Goal: Task Accomplishment & Management: Manage account settings

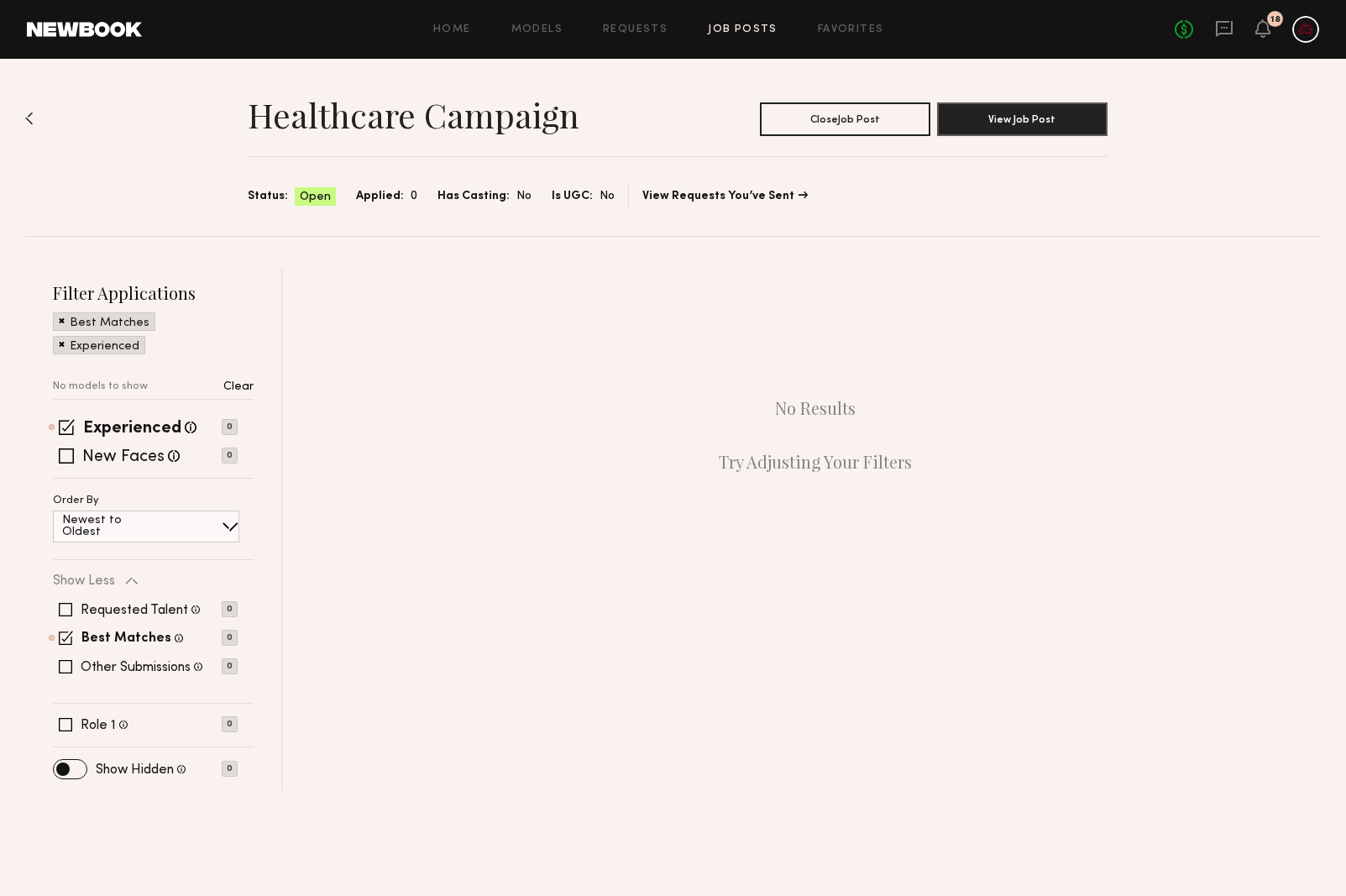
click at [739, 37] on div "Home Models Requests Job Posts Favorites Sign Out No fees up to $5,000 18" at bounding box center [730, 29] width 1177 height 27
click at [741, 31] on link "Job Posts" at bounding box center [743, 30] width 70 height 11
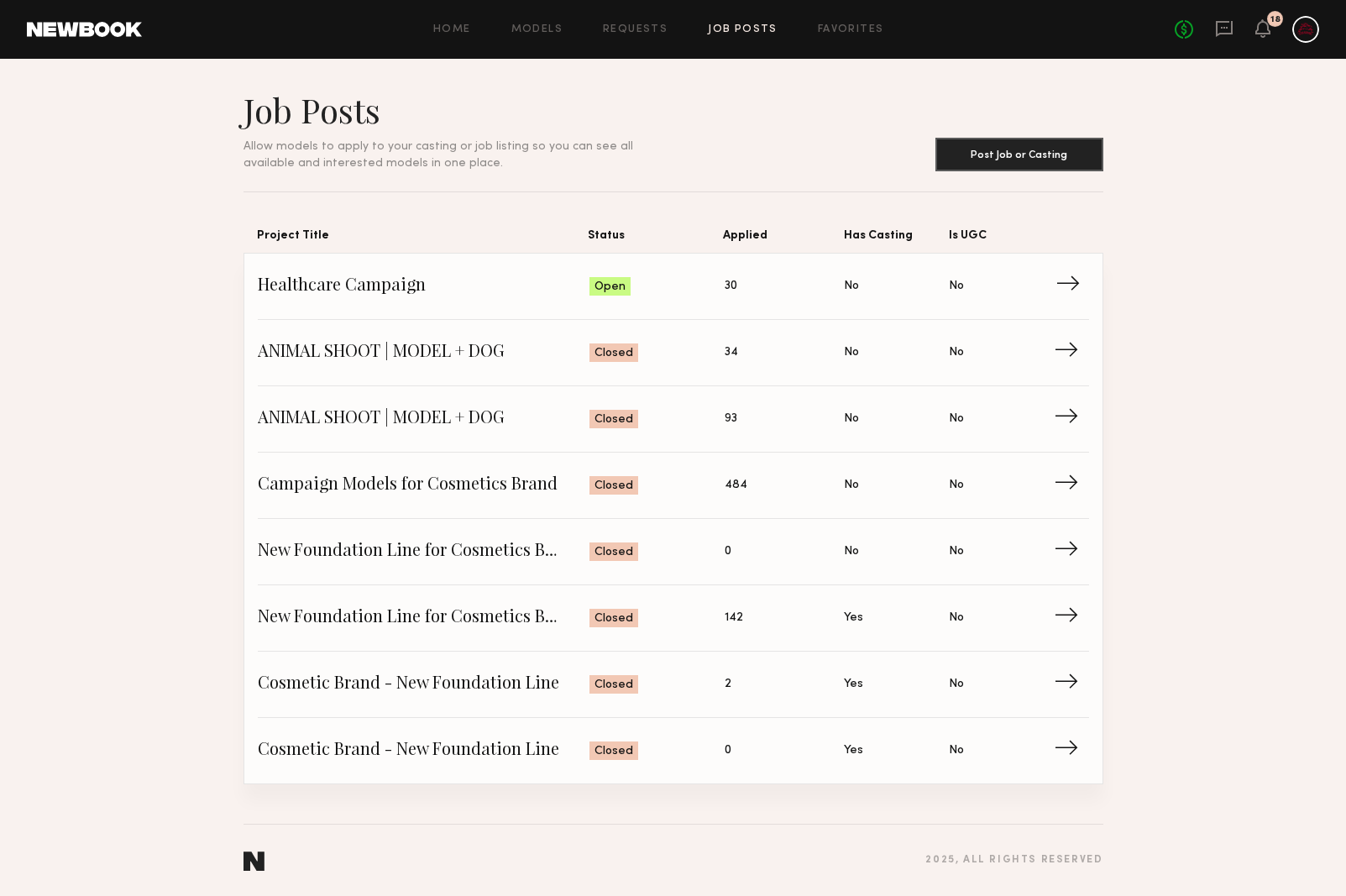
click at [1063, 295] on span "→" at bounding box center [1073, 286] width 35 height 25
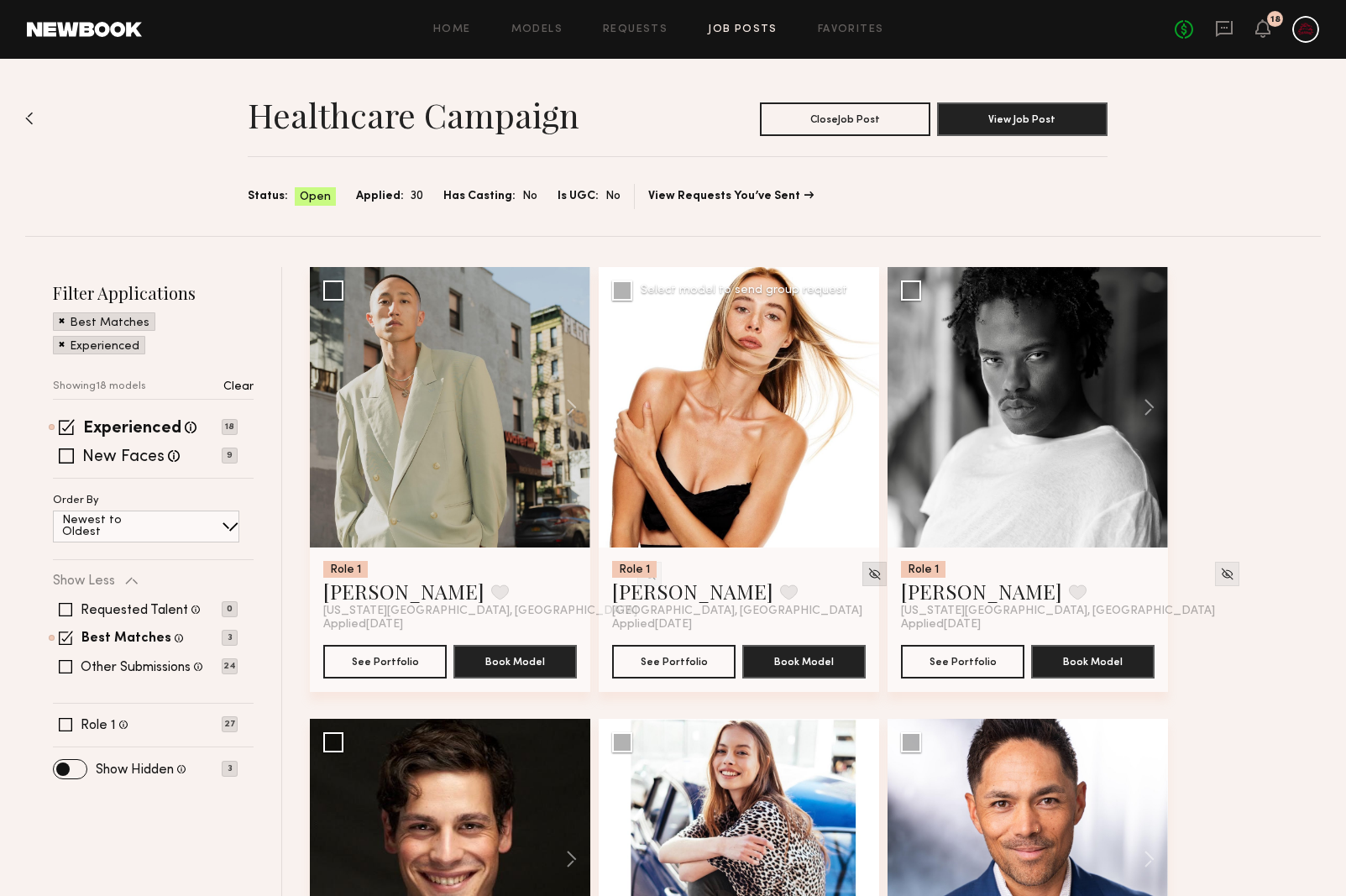
click at [868, 570] on img at bounding box center [875, 574] width 14 height 14
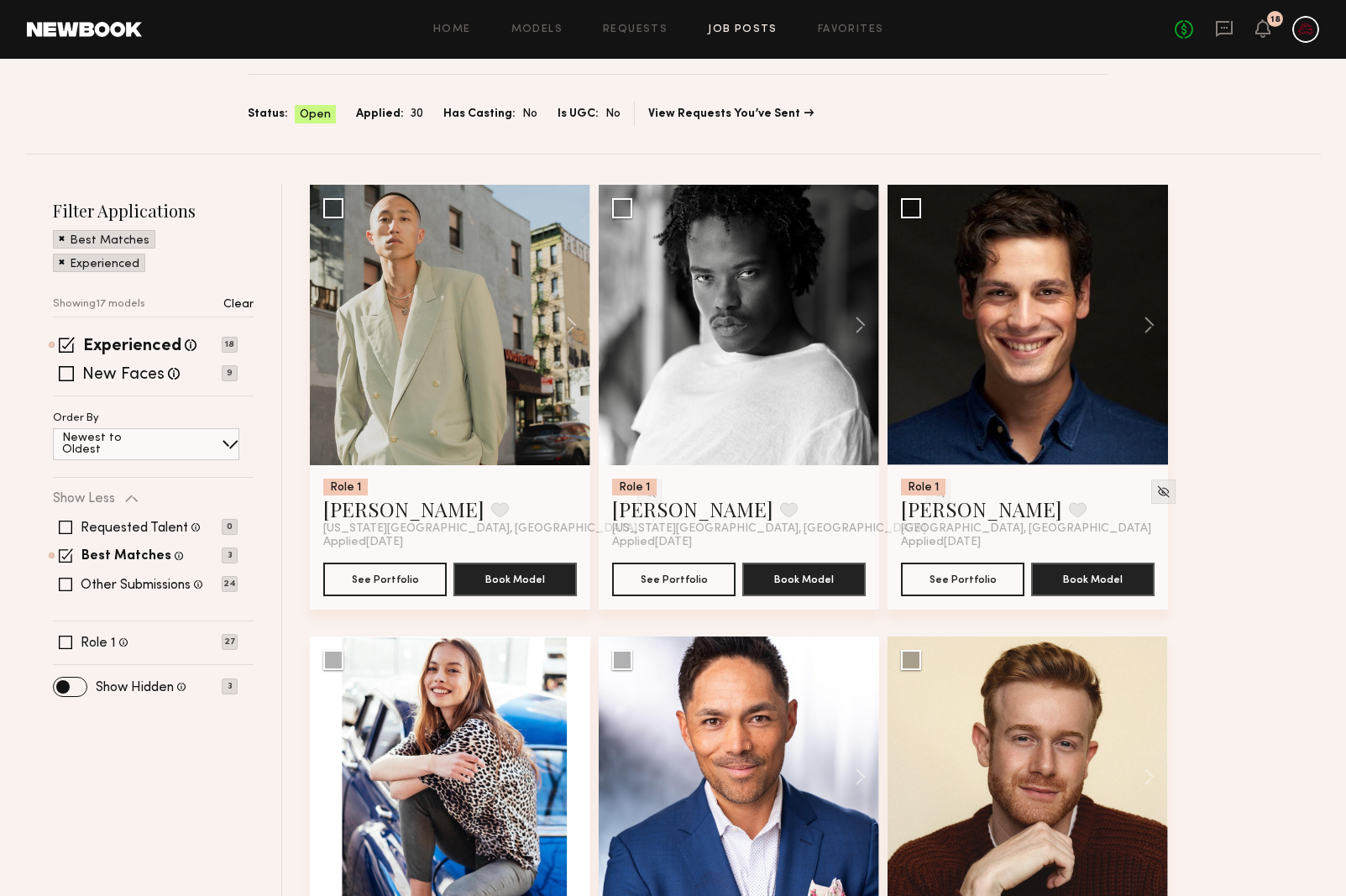
scroll to position [282, 0]
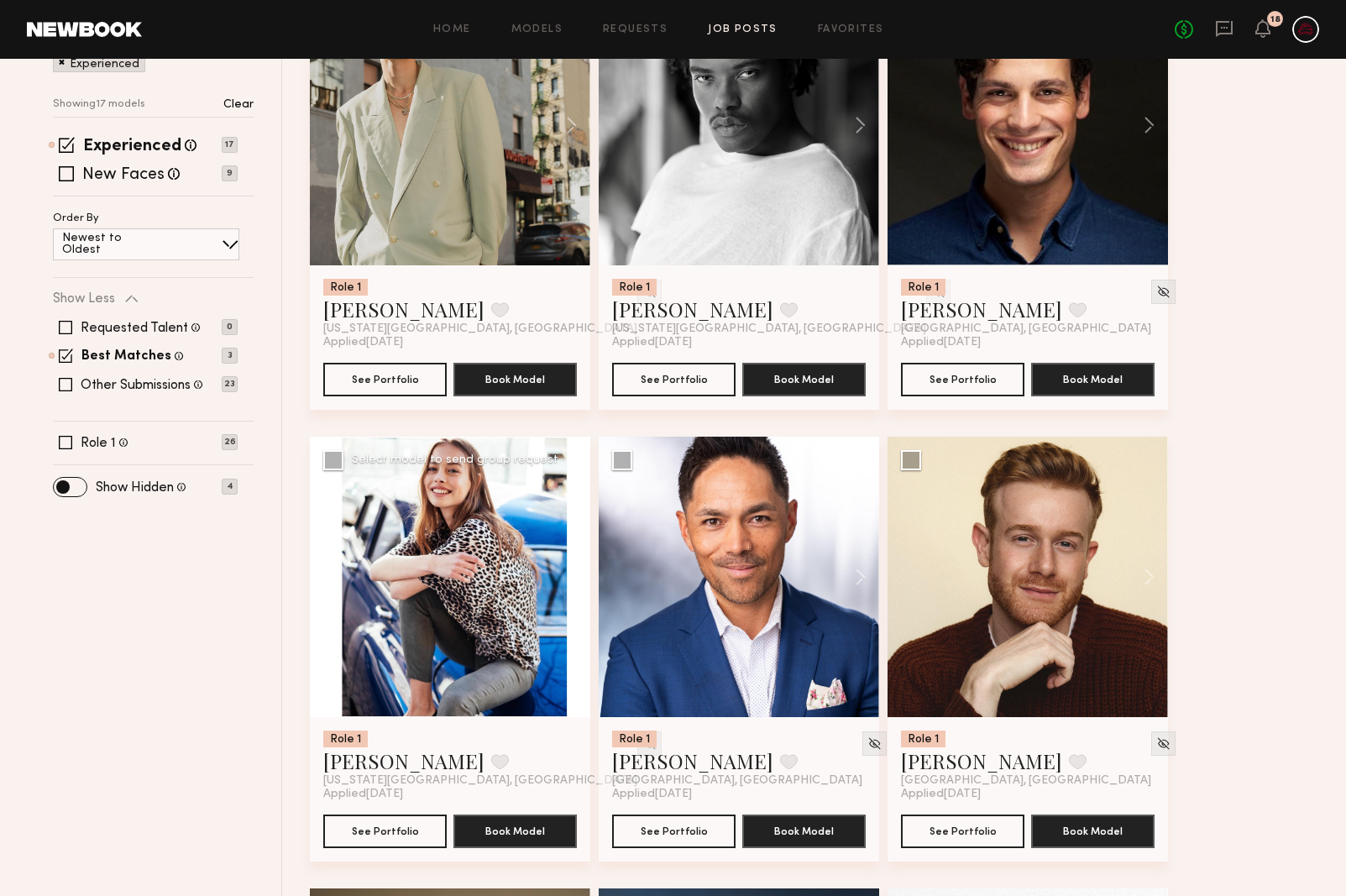
click at [642, 747] on img at bounding box center [649, 744] width 14 height 14
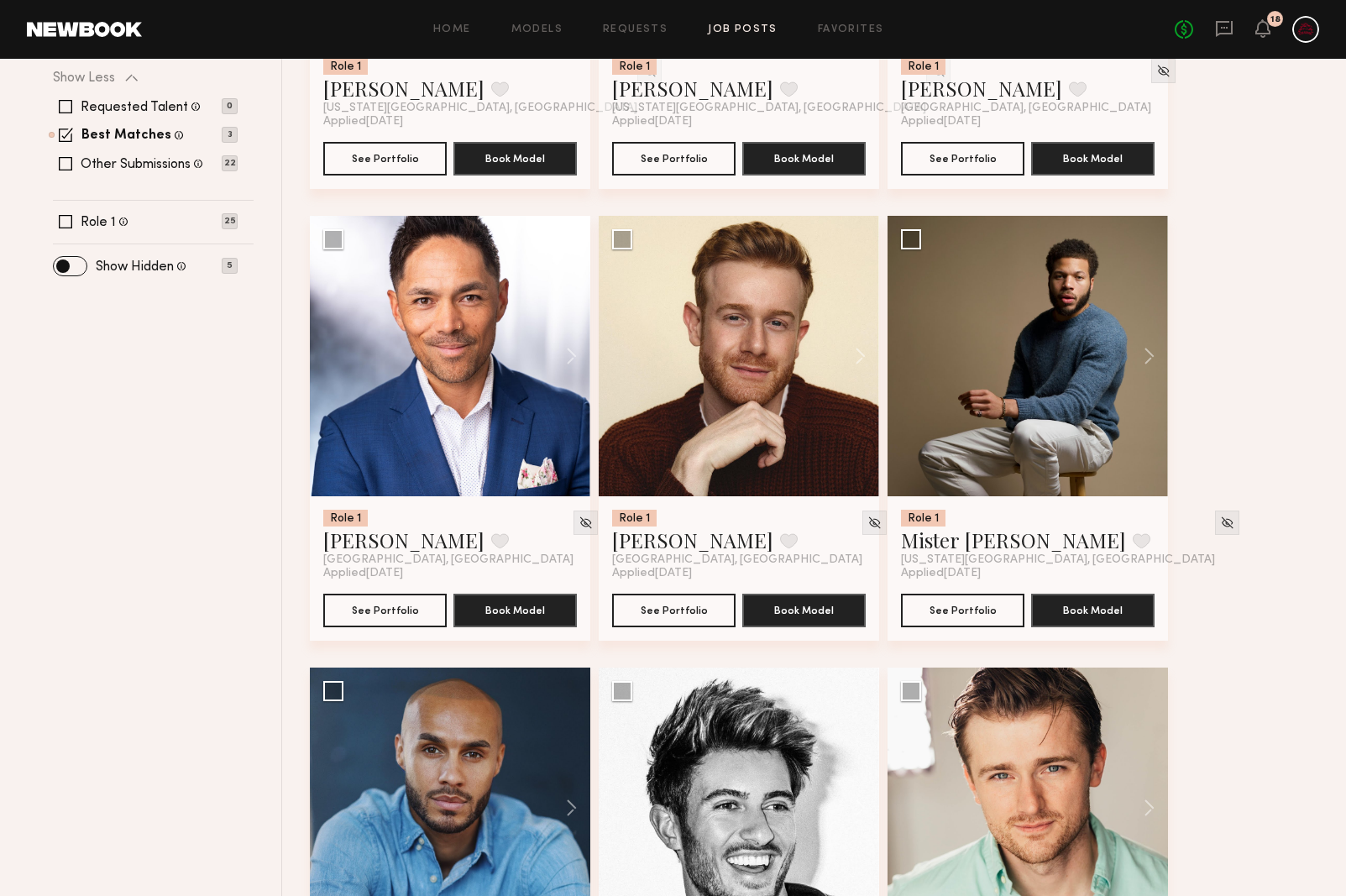
scroll to position [0, 0]
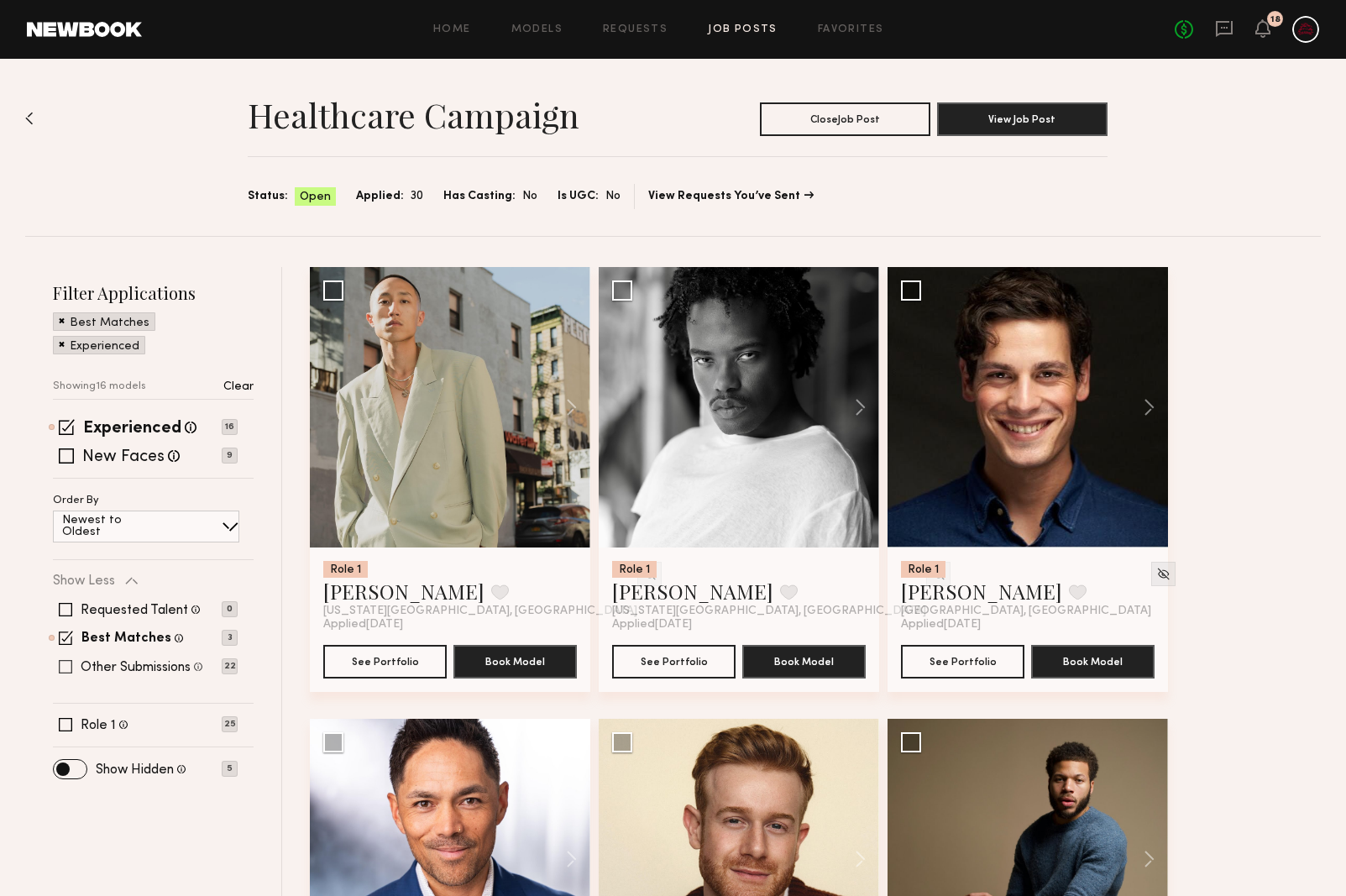
click at [67, 669] on span at bounding box center [65, 667] width 13 height 13
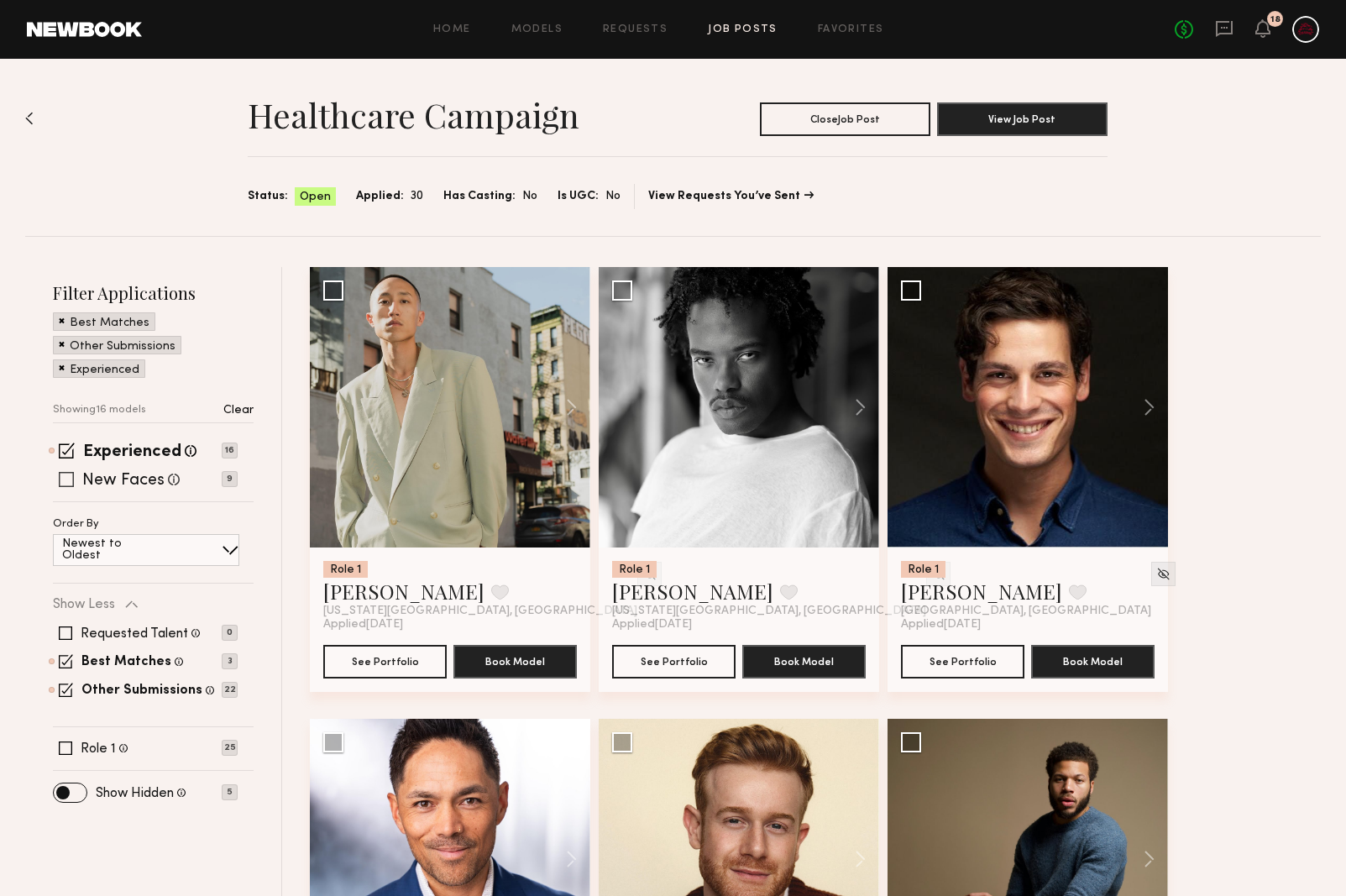
click at [66, 481] on span at bounding box center [66, 479] width 15 height 15
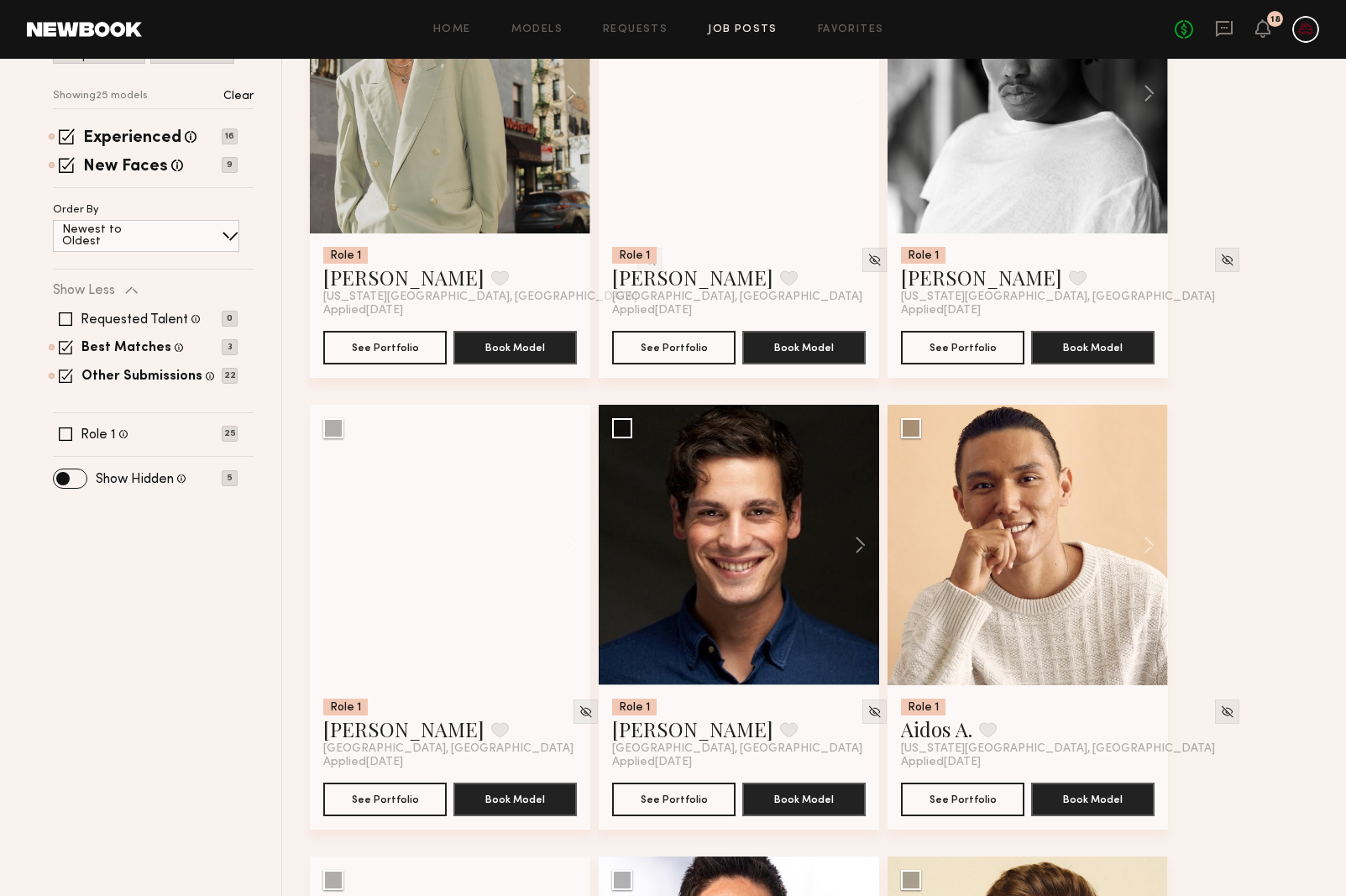
scroll to position [318, 0]
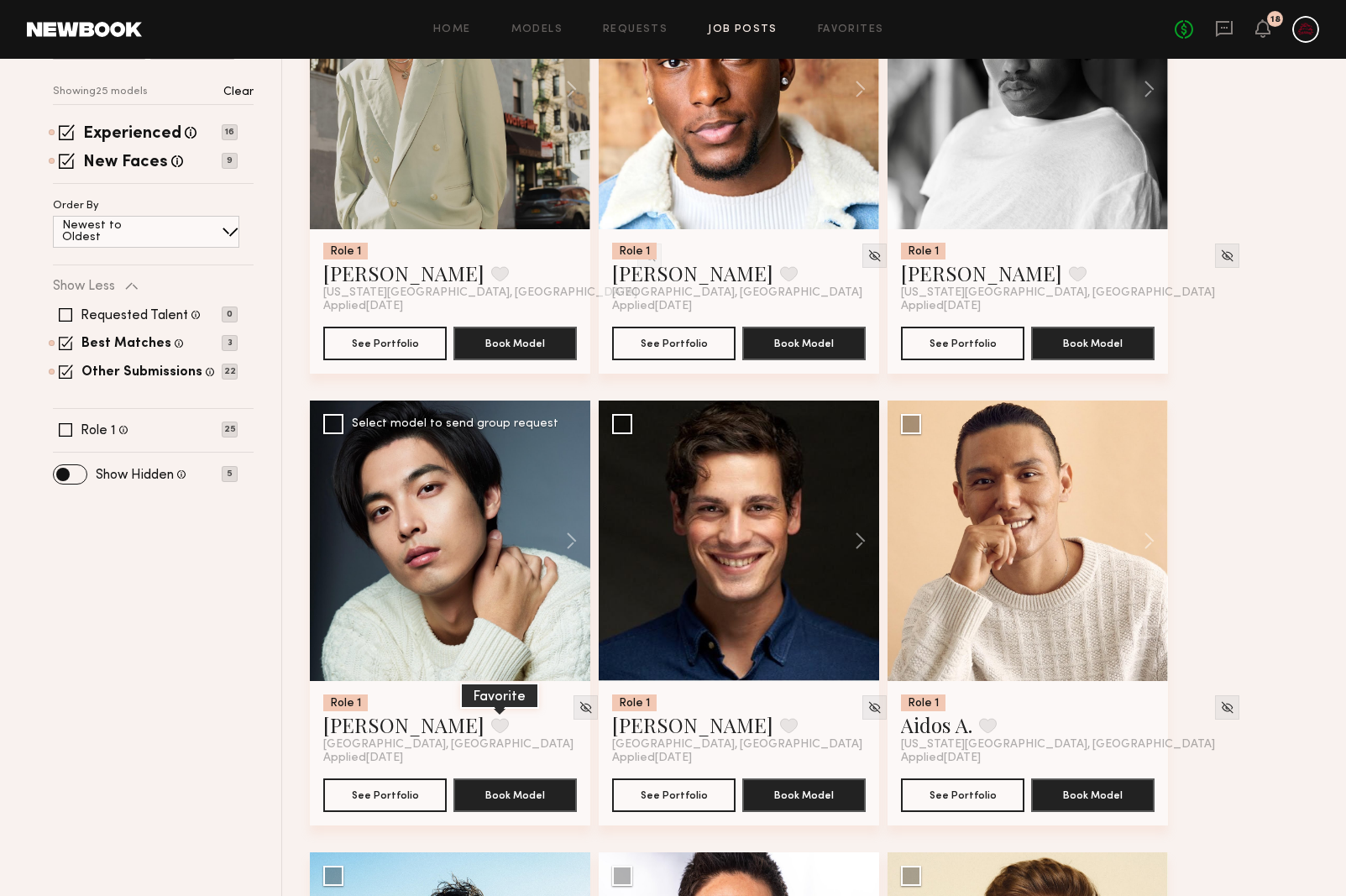
click at [491, 726] on button at bounding box center [500, 725] width 17 height 15
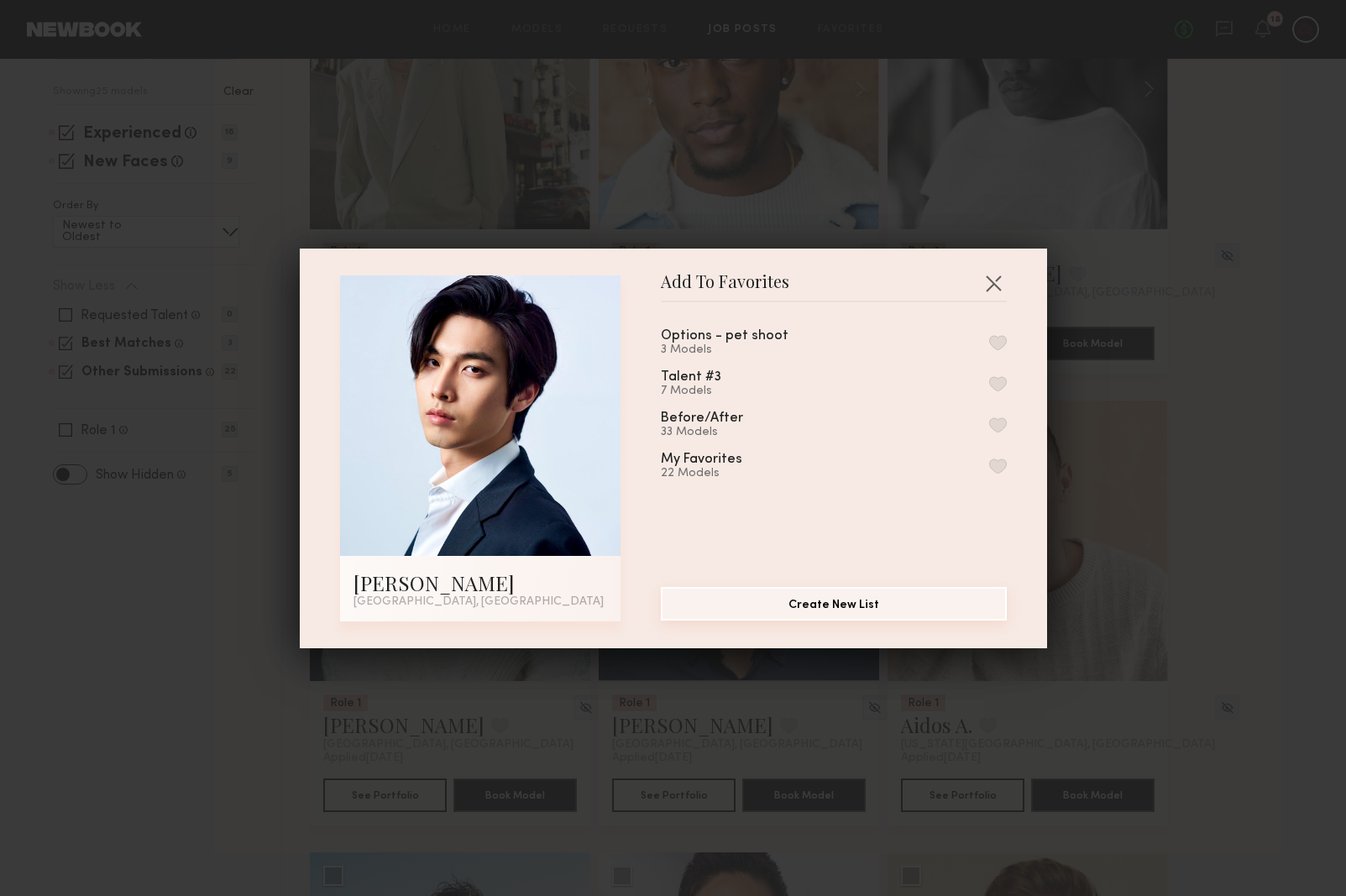
click at [841, 602] on button "Create New List" at bounding box center [834, 604] width 346 height 34
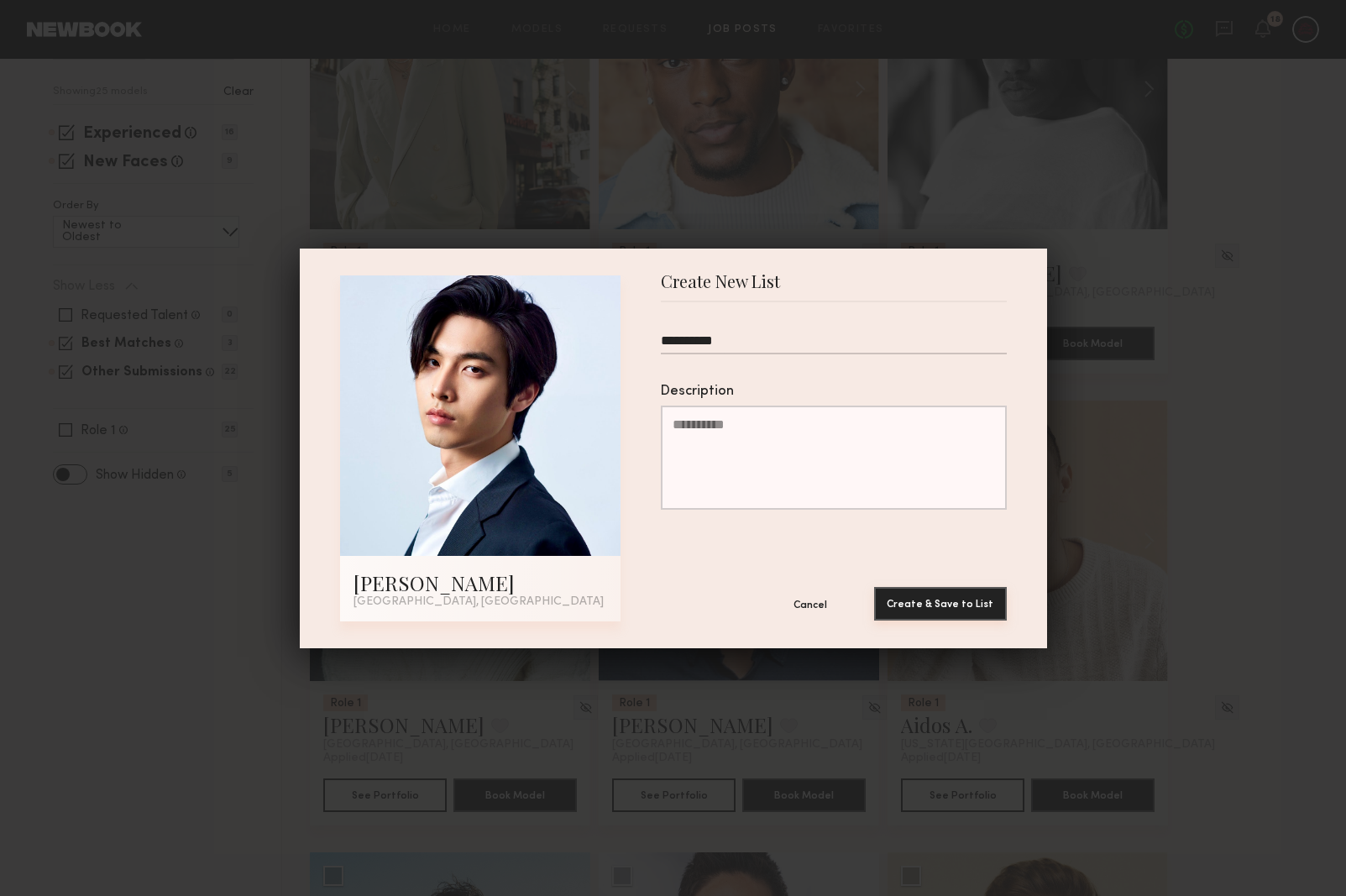
type input "**********"
click at [941, 610] on button "Create & Save to List" at bounding box center [940, 604] width 133 height 34
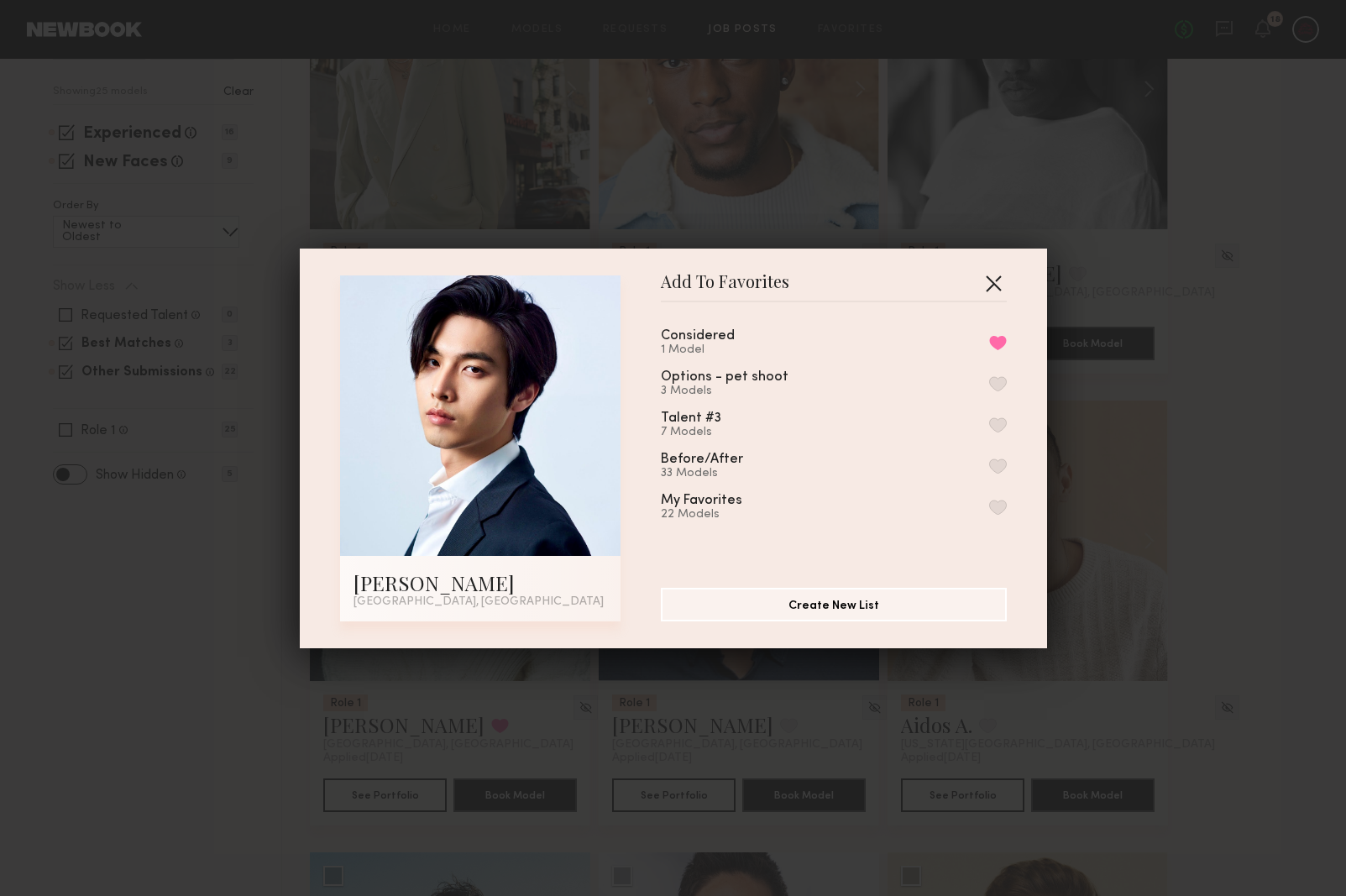
click at [996, 279] on button "button" at bounding box center [993, 282] width 27 height 27
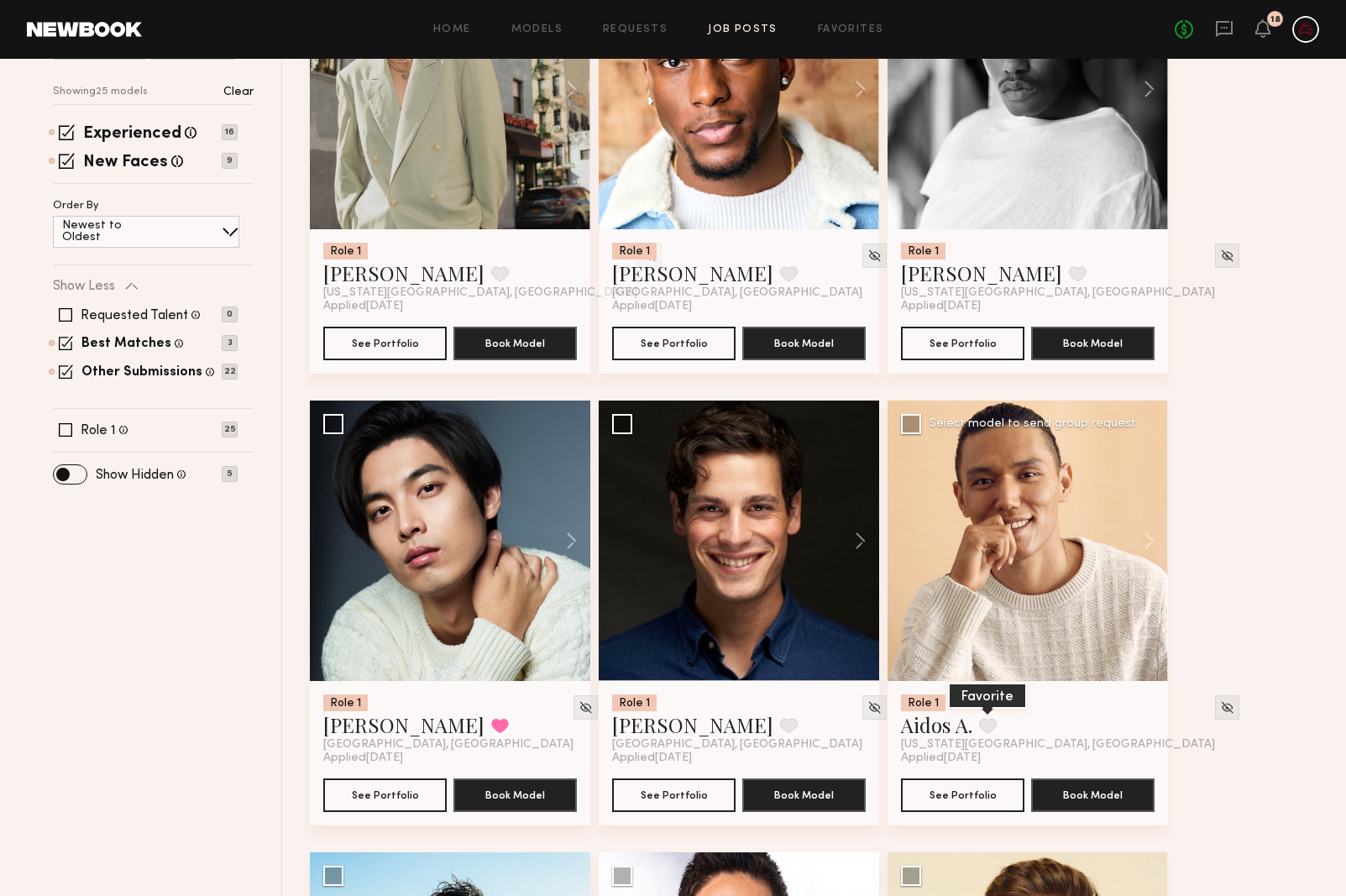
click at [991, 732] on button at bounding box center [988, 725] width 17 height 15
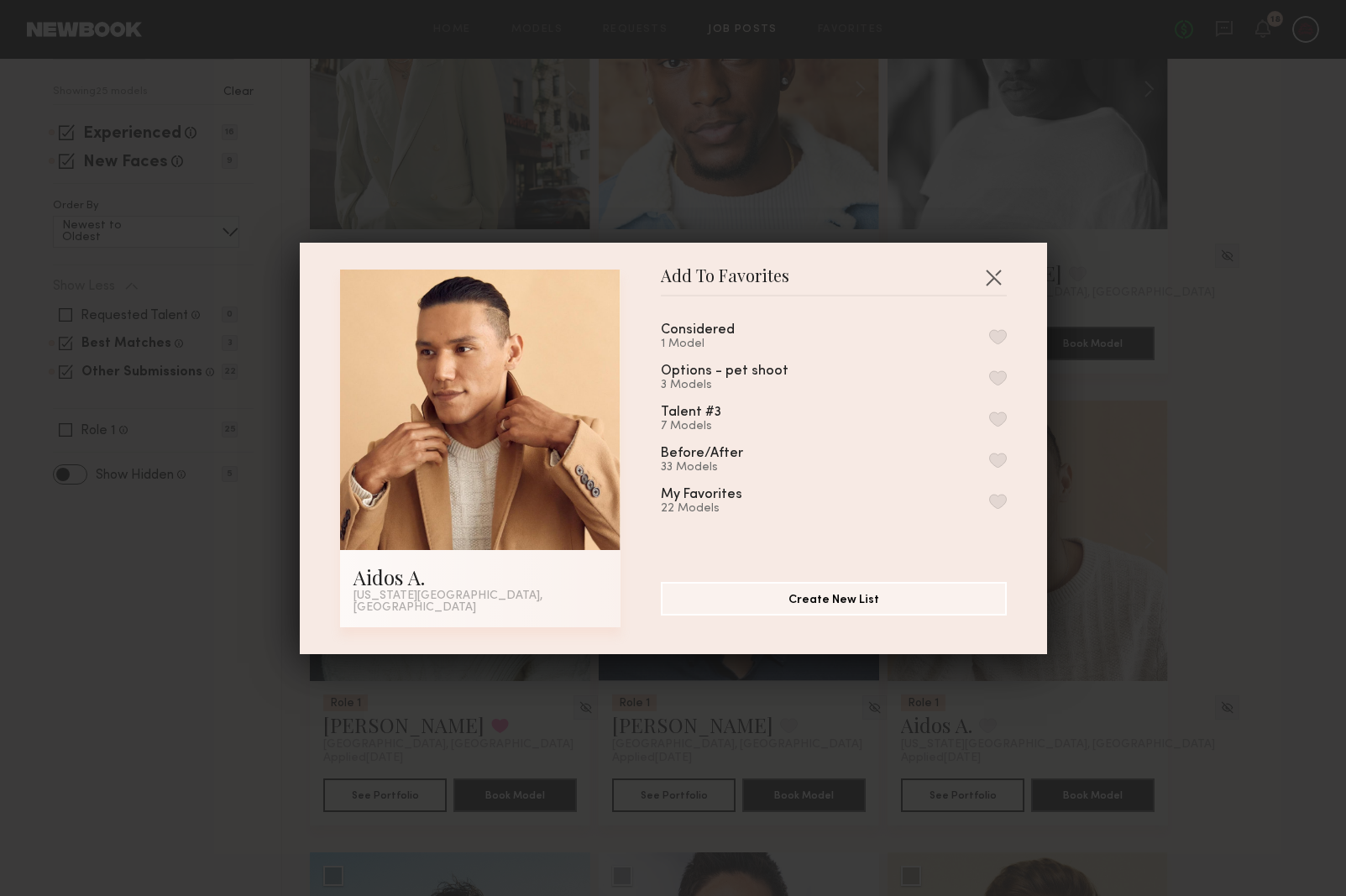
click at [997, 344] on button "button" at bounding box center [998, 336] width 17 height 15
click at [1117, 597] on div "Add To Favorites Aidos A. New York City, NY Add To Favorites Considered 2 Model…" at bounding box center [673, 448] width 1346 height 896
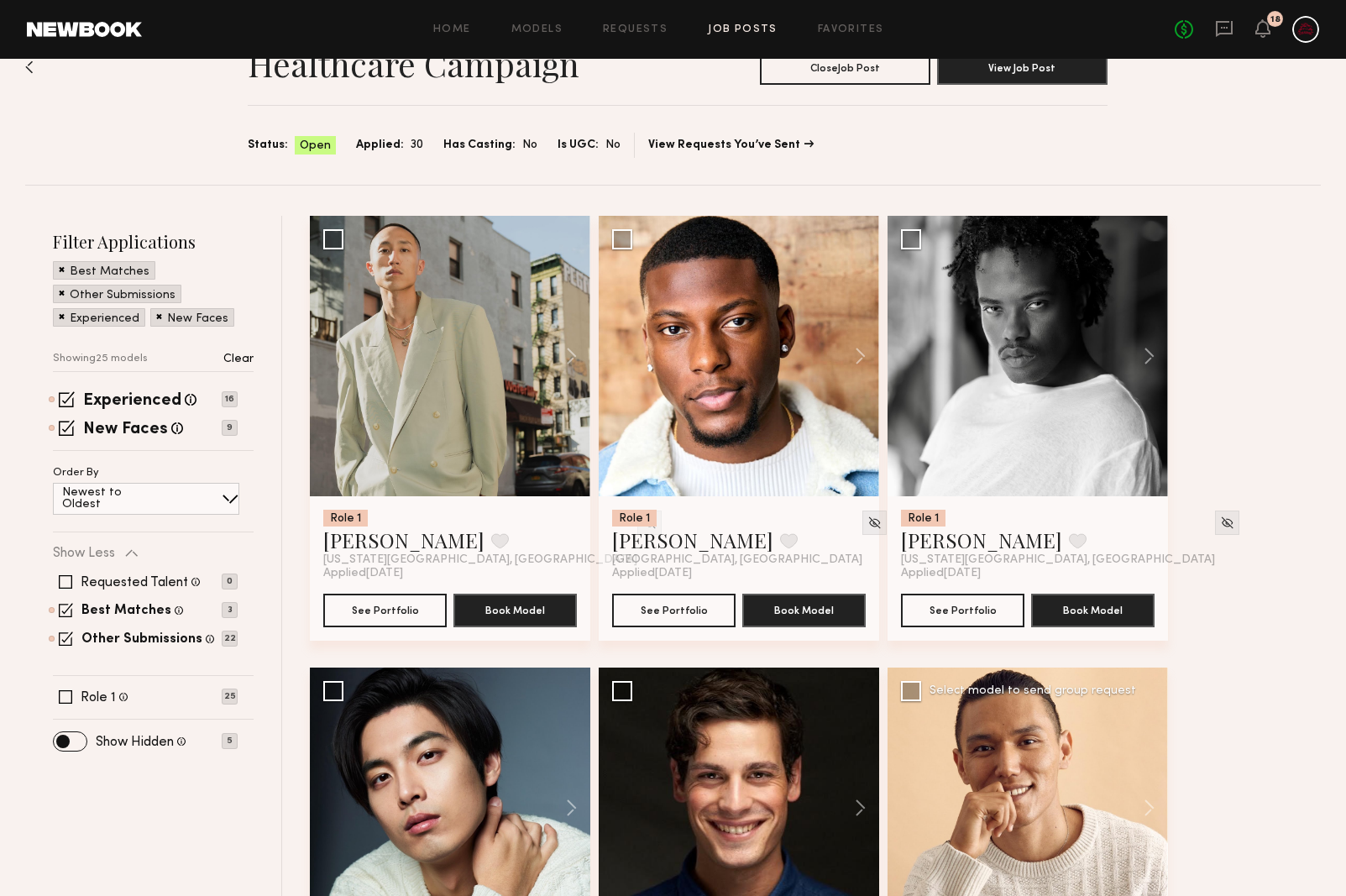
scroll to position [50, 0]
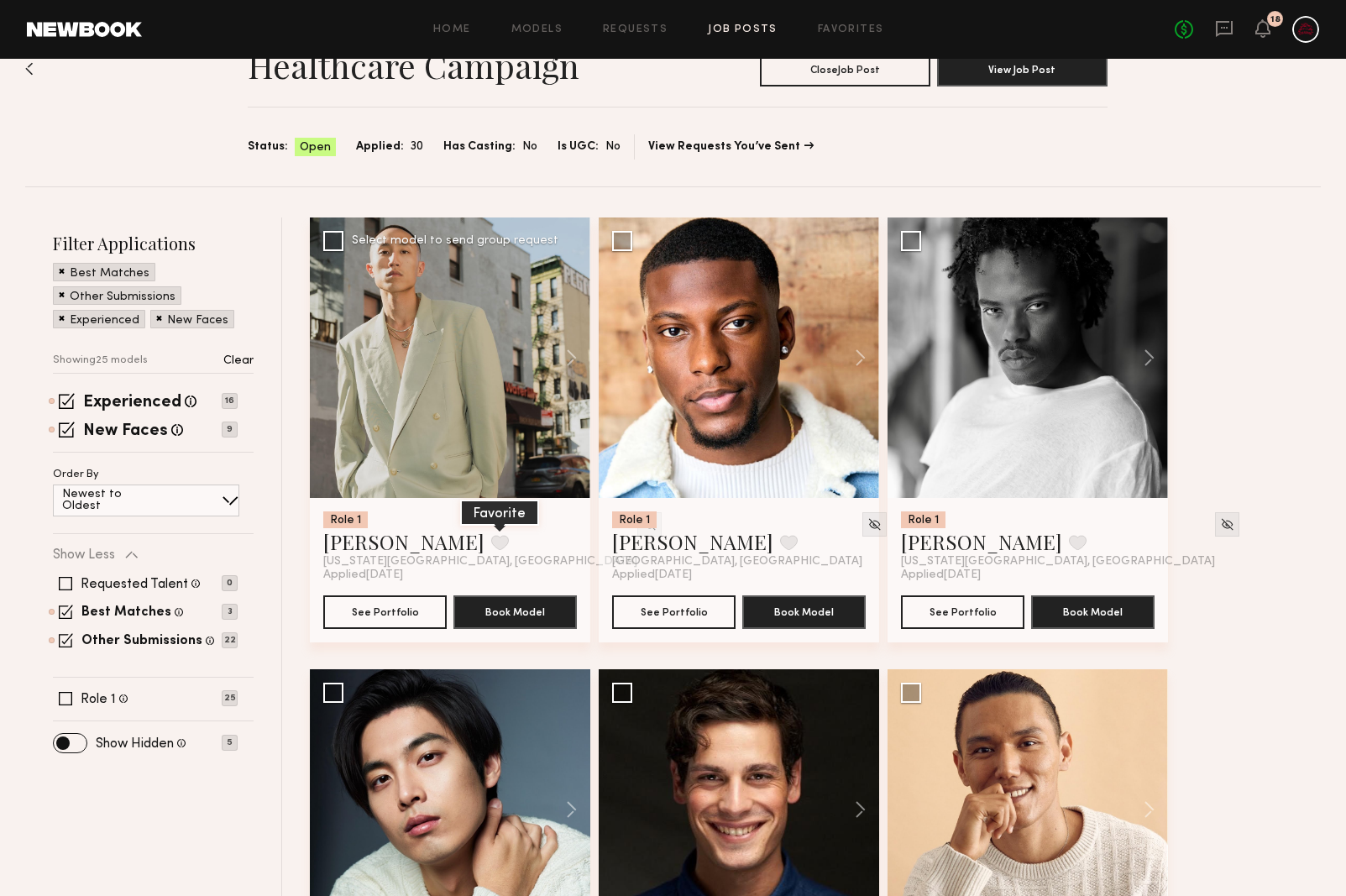
click at [491, 545] on button at bounding box center [500, 542] width 17 height 15
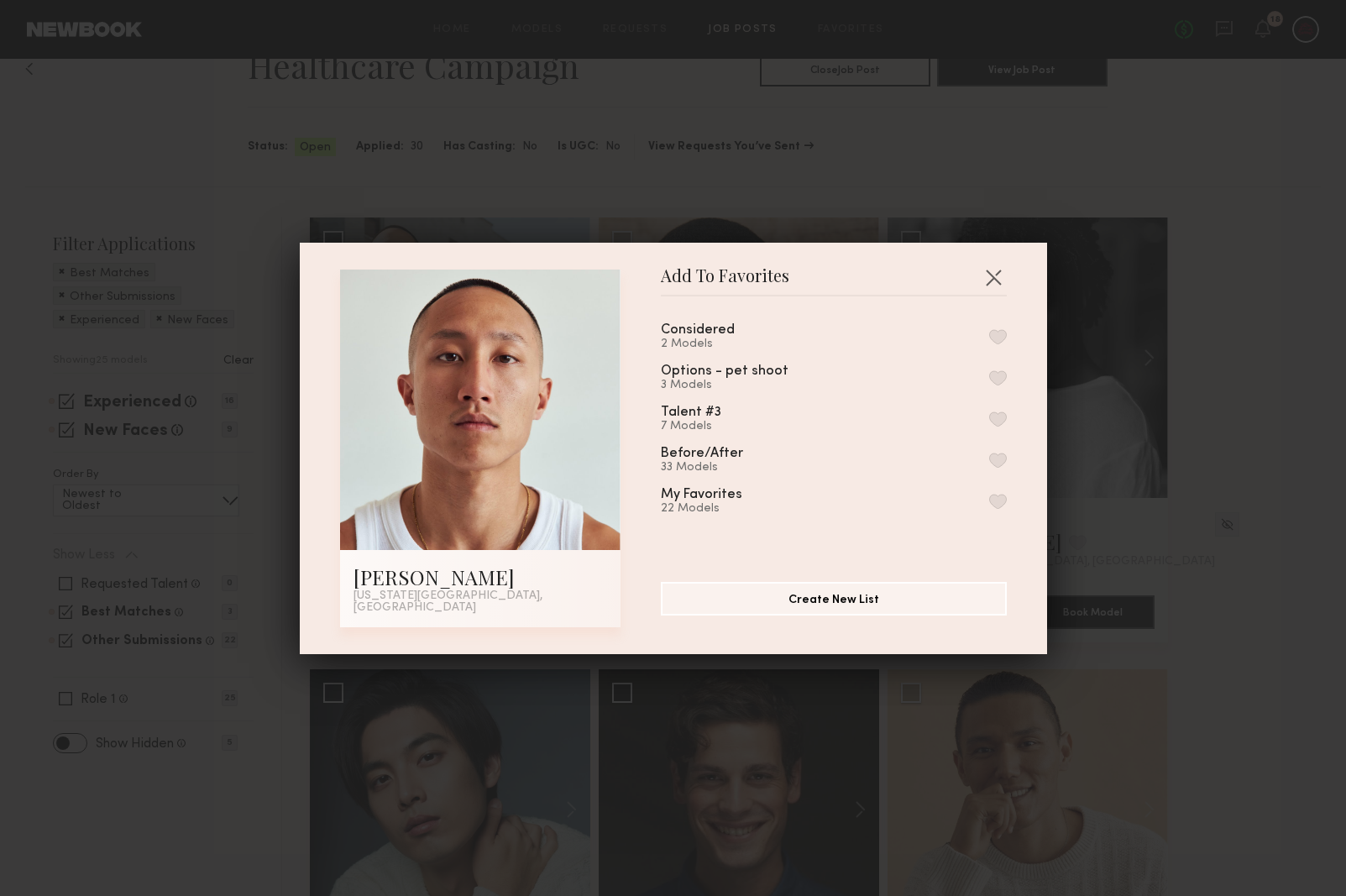
click at [991, 344] on button "button" at bounding box center [998, 336] width 17 height 15
click at [1211, 518] on div "Add To Favorites Eric L. New York City, NY Add To Favorites Considered 3 Models…" at bounding box center [673, 448] width 1346 height 896
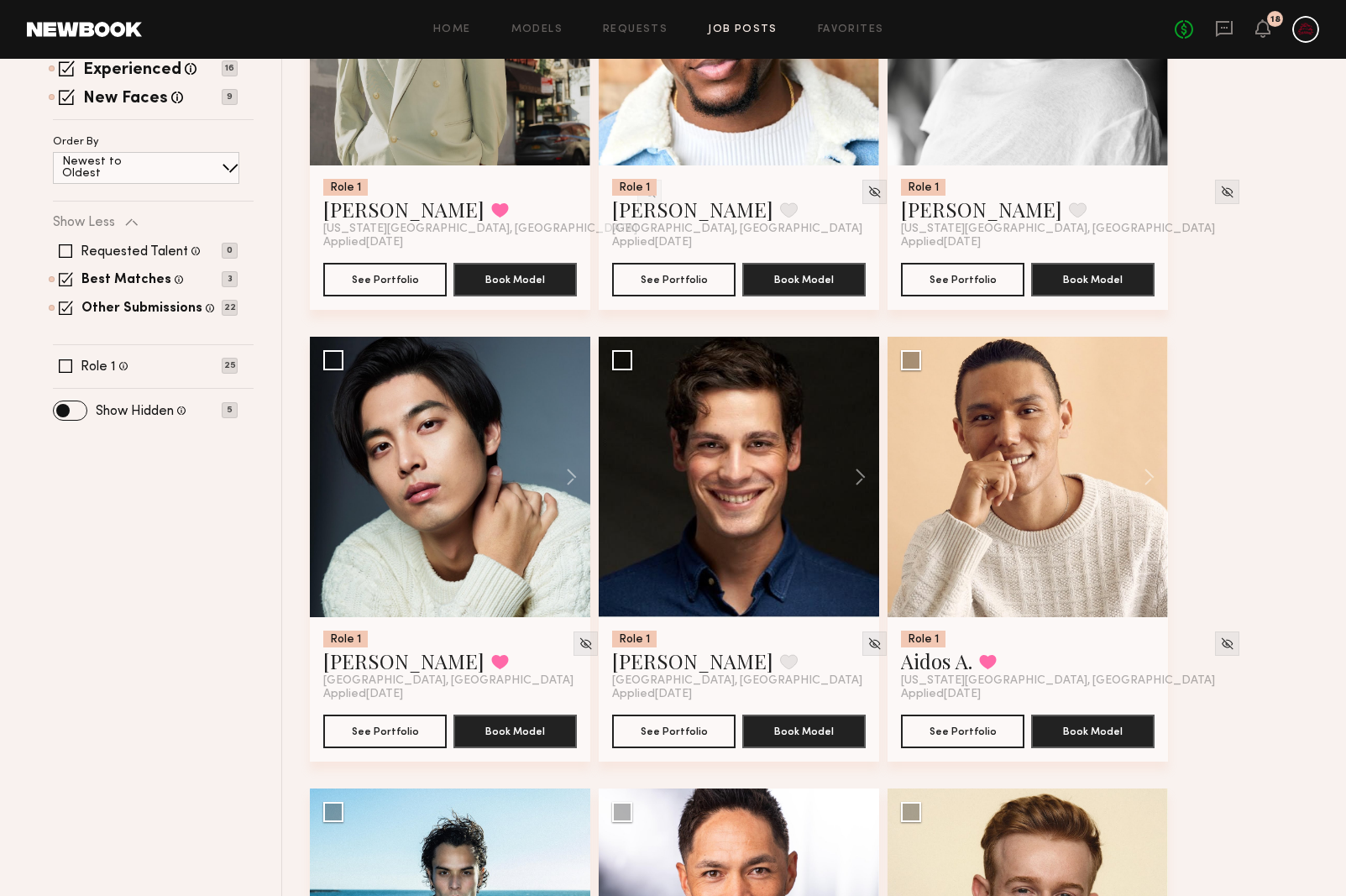
scroll to position [0, 0]
